Goal: Task Accomplishment & Management: Manage account settings

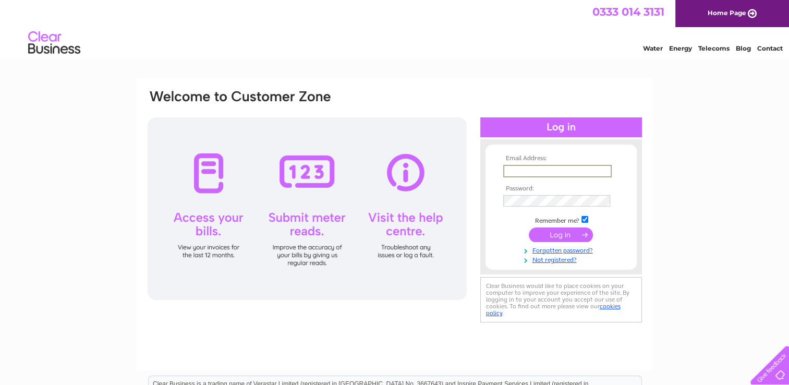
click at [530, 170] on input "text" at bounding box center [558, 171] width 109 height 13
type input "hazel@wsd-inverness.co.uk"
click at [547, 233] on input "submit" at bounding box center [561, 234] width 64 height 15
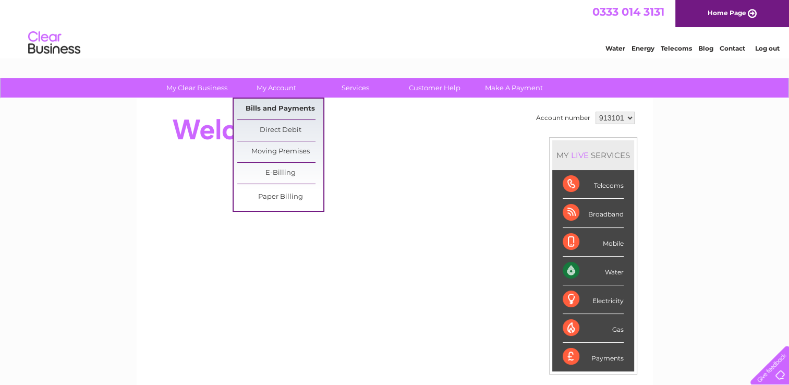
click at [274, 107] on link "Bills and Payments" at bounding box center [280, 109] width 86 height 21
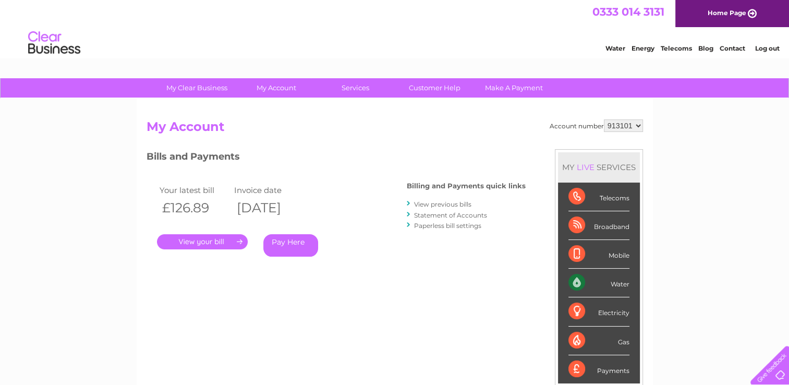
click at [230, 236] on link "." at bounding box center [202, 241] width 91 height 15
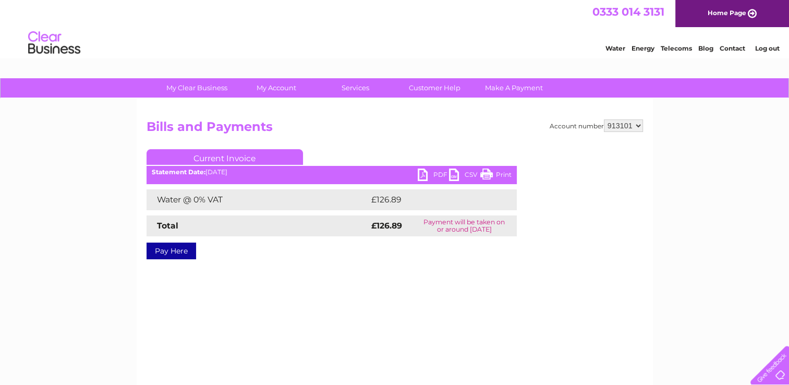
click at [422, 175] on link "PDF" at bounding box center [433, 176] width 31 height 15
click at [759, 49] on link "Log out" at bounding box center [767, 48] width 25 height 8
